Goal: Task Accomplishment & Management: Manage account settings

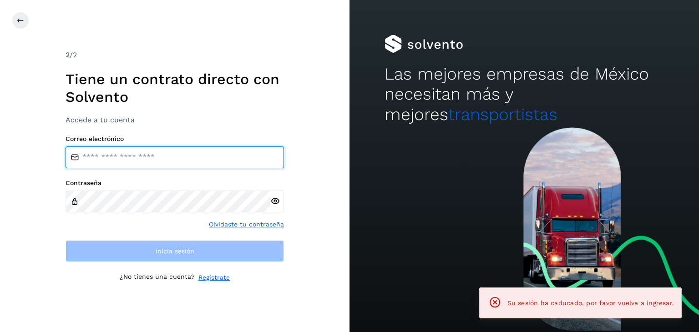
click at [135, 166] on input "email" at bounding box center [174, 157] width 218 height 22
click at [155, 162] on input "email" at bounding box center [174, 157] width 218 height 22
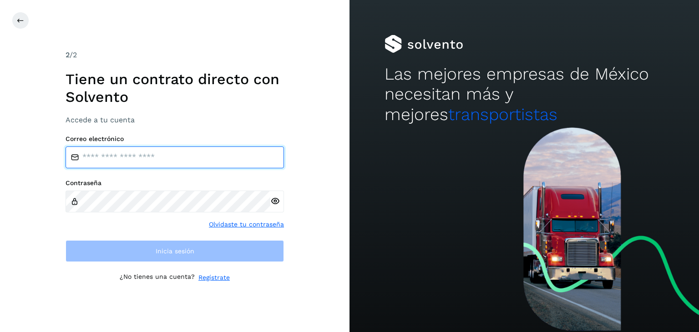
type input "**********"
